Goal: Task Accomplishment & Management: Manage account settings

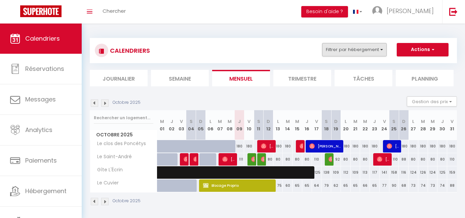
click at [369, 51] on button "Filtrer par hébergement" at bounding box center [354, 49] width 65 height 13
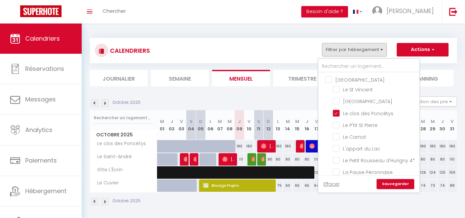
click at [350, 80] on input "[GEOGRAPHIC_DATA]" at bounding box center [375, 79] width 101 height 7
checkbox input "true"
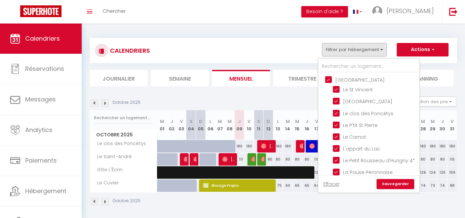
checkbox input "true"
checkbox input "false"
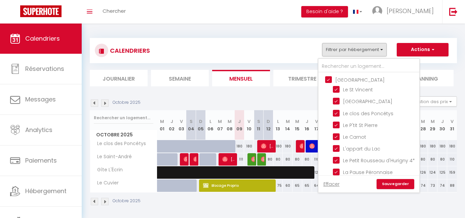
checkbox input "false"
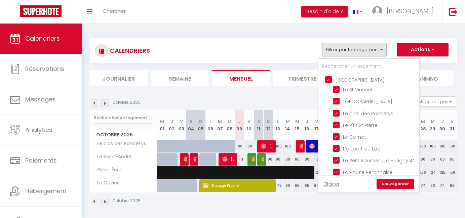
checkbox input "false"
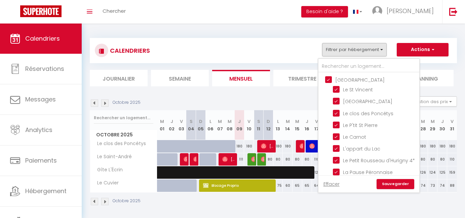
checkbox input "false"
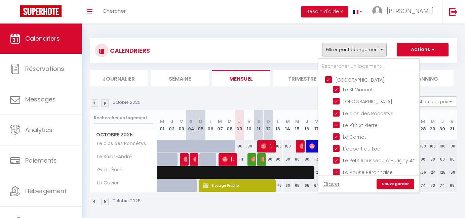
checkbox input "false"
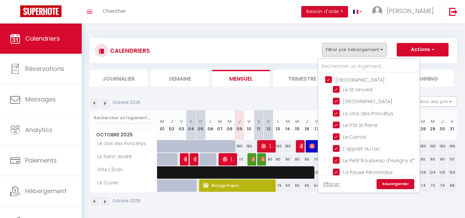
checkbox input "false"
checkbox input "true"
click at [350, 80] on input "[GEOGRAPHIC_DATA]" at bounding box center [375, 79] width 101 height 7
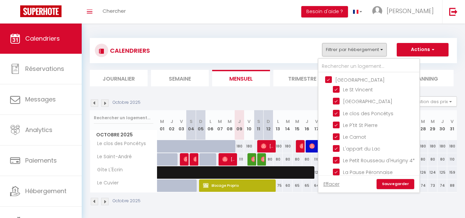
checkbox input "false"
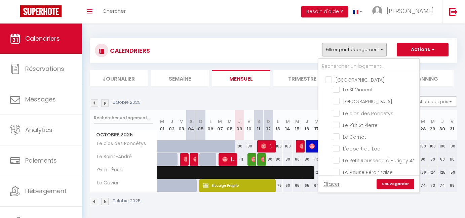
checkbox input "false"
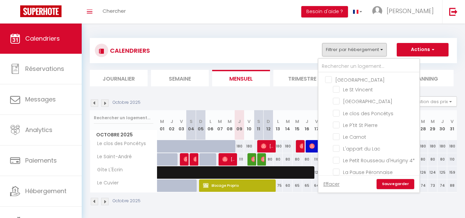
checkbox input "false"
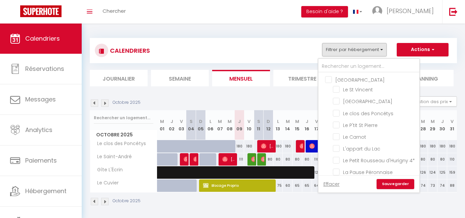
checkbox input "false"
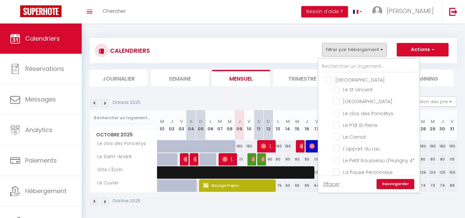
checkbox input "false"
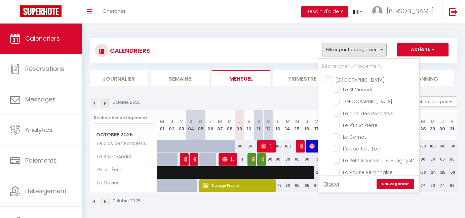
checkbox input "false"
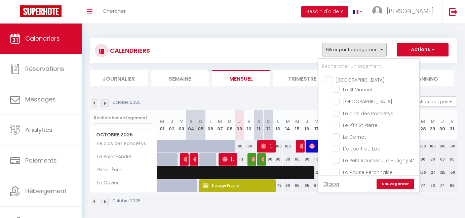
checkbox input "false"
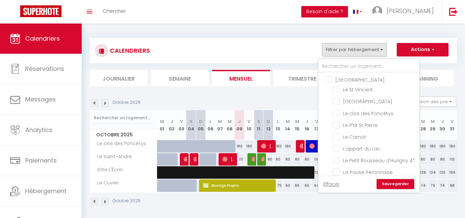
checkbox input "false"
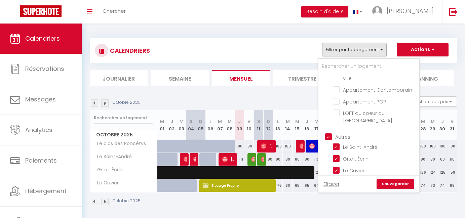
scroll to position [443, 0]
click at [336, 133] on input "Autres" at bounding box center [375, 136] width 101 height 7
checkbox input "false"
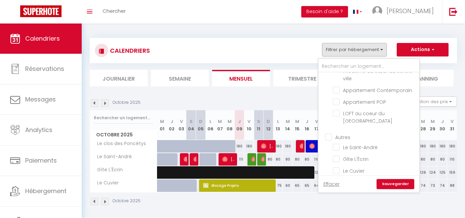
checkbox input "false"
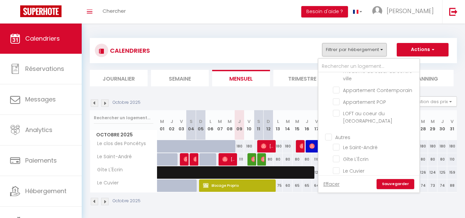
checkbox input "false"
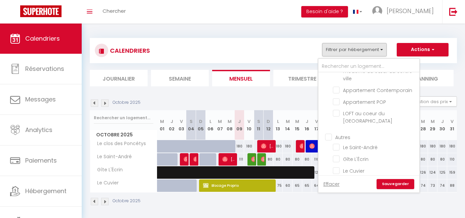
checkbox input "false"
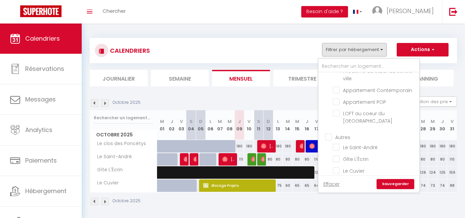
checkbox input "false"
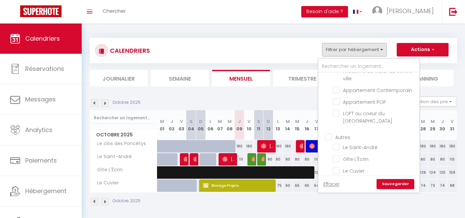
checkbox input "false"
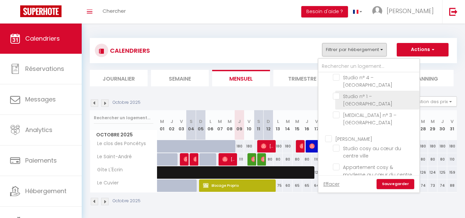
scroll to position [338, 0]
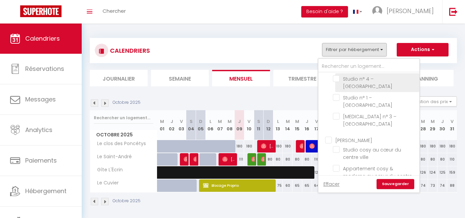
click at [358, 90] on span "Studio n° 4 – [GEOGRAPHIC_DATA]" at bounding box center [367, 83] width 49 height 14
click at [358, 82] on input "Studio n° 4 – [GEOGRAPHIC_DATA]" at bounding box center [375, 78] width 84 height 7
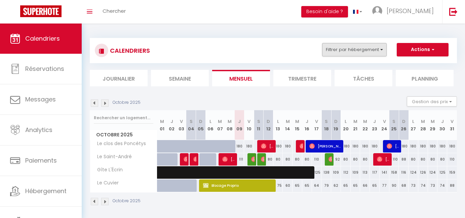
click at [358, 49] on button "Filtrer par hébergement" at bounding box center [354, 49] width 65 height 13
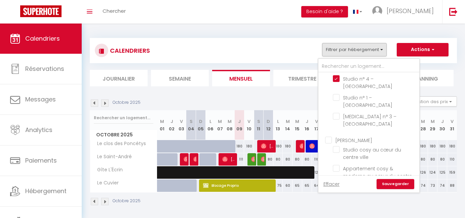
click at [390, 178] on div "Effacer Sauvegarder" at bounding box center [368, 183] width 101 height 17
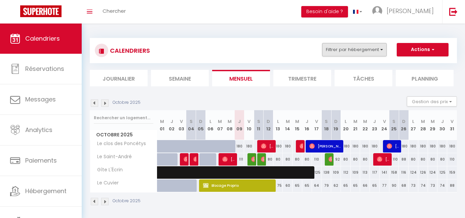
click at [358, 51] on button "Filtrer par hébergement" at bounding box center [354, 49] width 65 height 13
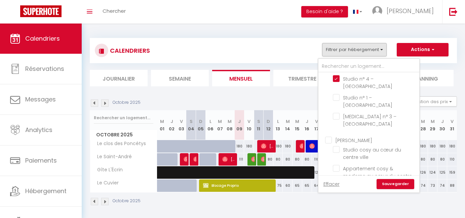
click at [391, 181] on link "Sauvegarder" at bounding box center [395, 184] width 38 height 10
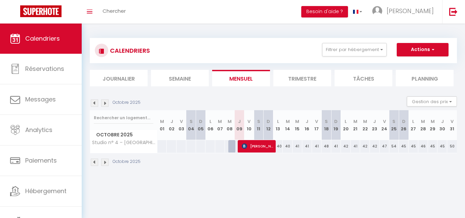
click at [255, 147] on span "[PERSON_NAME]" at bounding box center [258, 146] width 33 height 13
select select "OK"
select select "KO"
select select "0"
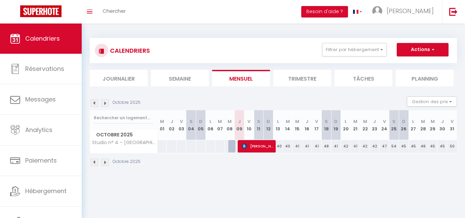
select select "1"
select select
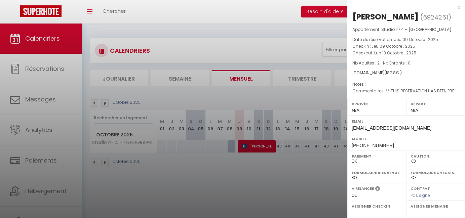
select select "5887"
click at [280, 47] on div at bounding box center [232, 109] width 465 height 218
checkbox input "false"
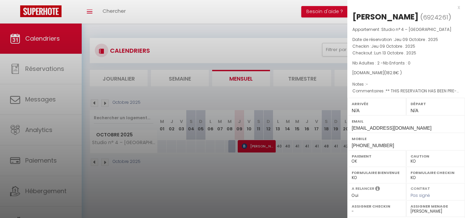
checkbox input "false"
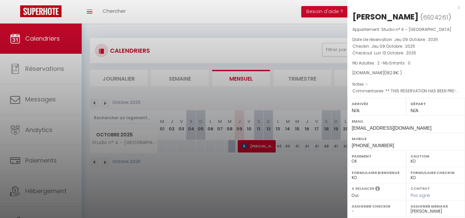
checkbox input "false"
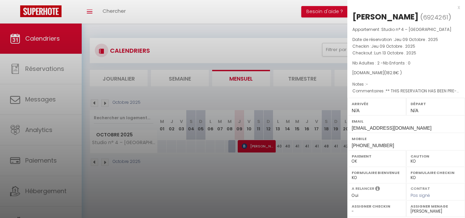
checkbox input "false"
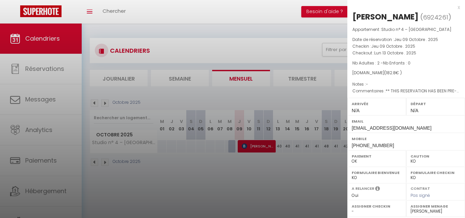
checkbox input "false"
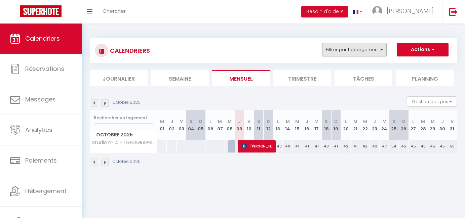
click at [333, 48] on button "Filtrer par hébergement" at bounding box center [354, 49] width 65 height 13
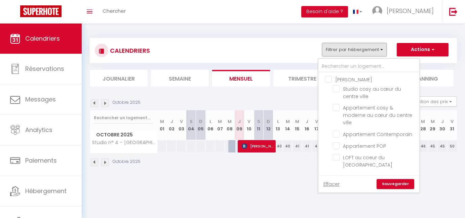
scroll to position [402, 0]
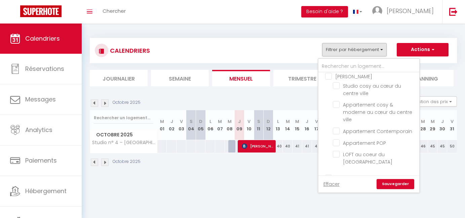
click at [348, 79] on input "[PERSON_NAME]" at bounding box center [375, 76] width 101 height 7
checkbox input "true"
checkbox input "false"
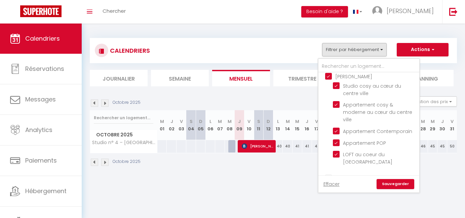
checkbox input "false"
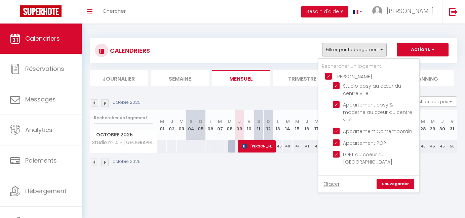
checkbox input "false"
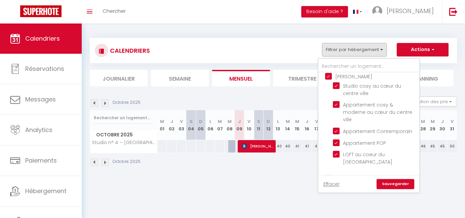
checkbox input "false"
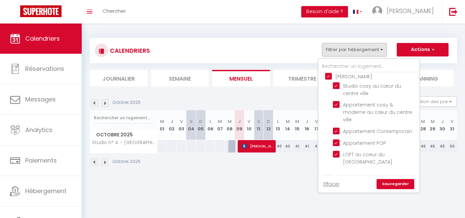
checkbox input "true"
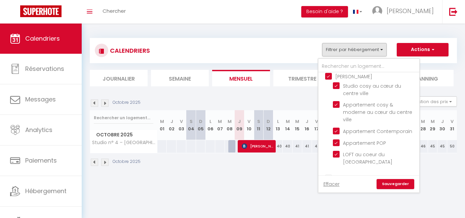
click at [402, 182] on link "Sauvegarder" at bounding box center [395, 184] width 38 height 10
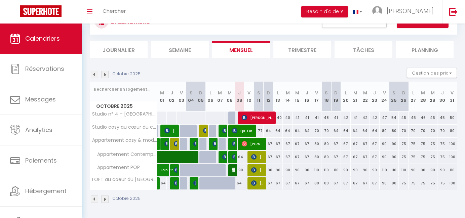
scroll to position [28, 0]
